Goal: Task Accomplishment & Management: Use online tool/utility

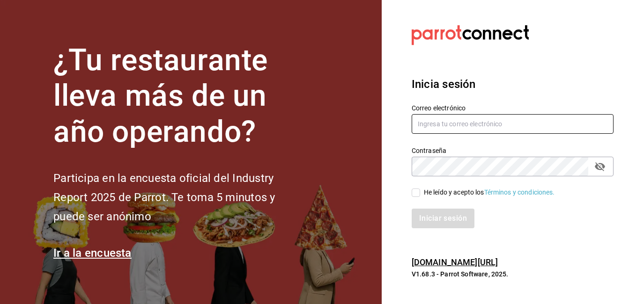
type input "[EMAIL_ADDRESS][DOMAIN_NAME]"
click at [417, 190] on input "He leído y acepto los Términos y condiciones." at bounding box center [415, 193] width 8 height 8
checkbox input "true"
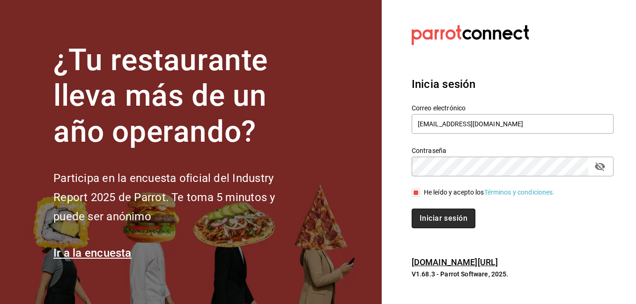
click at [428, 222] on button "Iniciar sesión" at bounding box center [443, 219] width 64 height 20
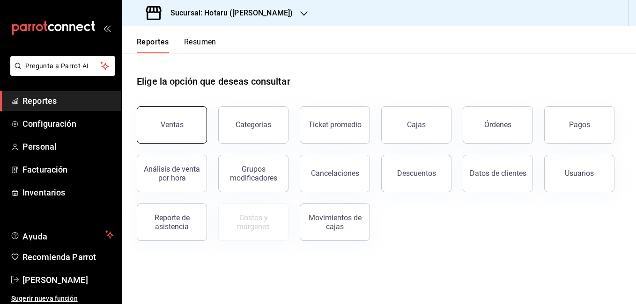
click at [162, 132] on button "Ventas" at bounding box center [172, 124] width 70 height 37
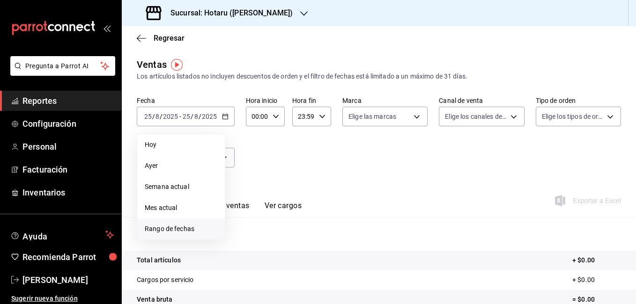
click at [156, 232] on span "Rango de fechas" at bounding box center [181, 229] width 73 height 10
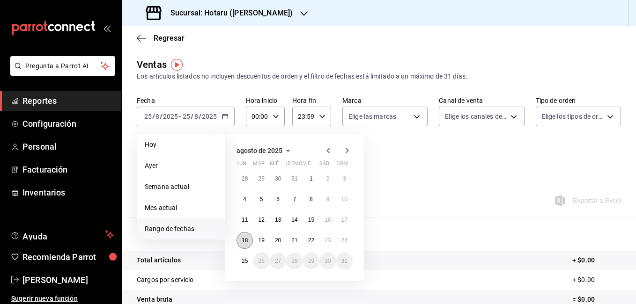
click at [245, 239] on abbr "18" at bounding box center [244, 240] width 6 height 7
click at [245, 256] on button "25" at bounding box center [244, 261] width 16 height 17
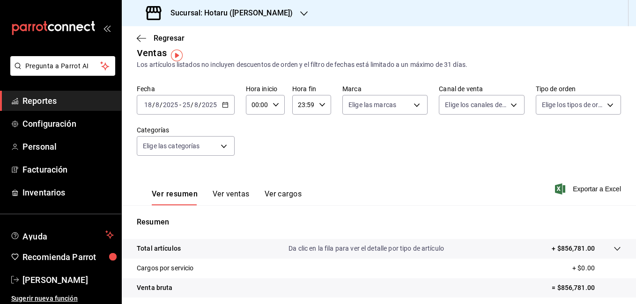
scroll to position [9, 0]
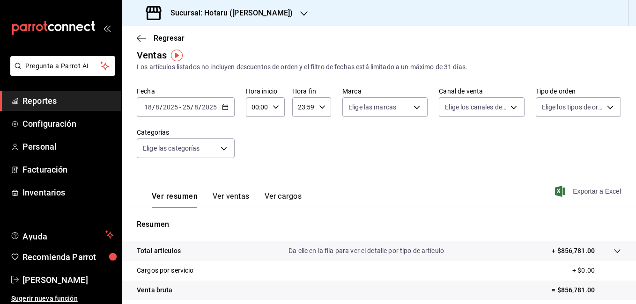
click at [580, 190] on span "Exportar a Excel" at bounding box center [588, 191] width 64 height 11
